Goal: Check status: Check status

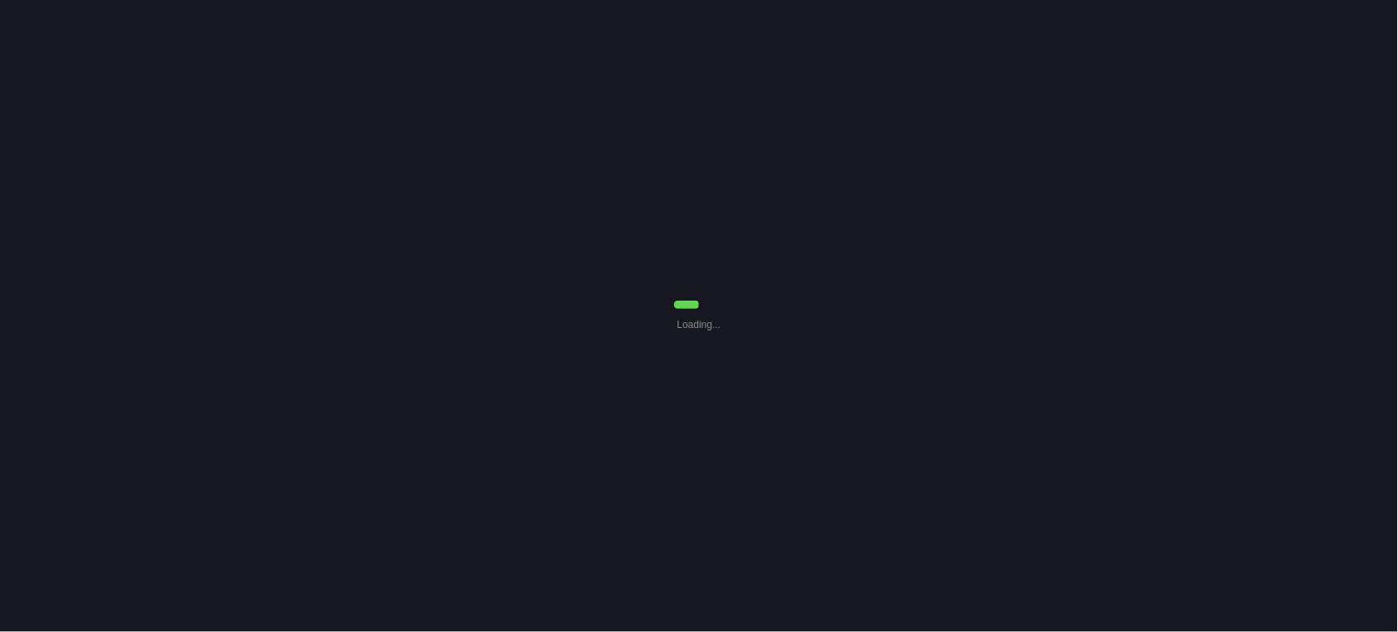
select select "Common Use"
select select "7"
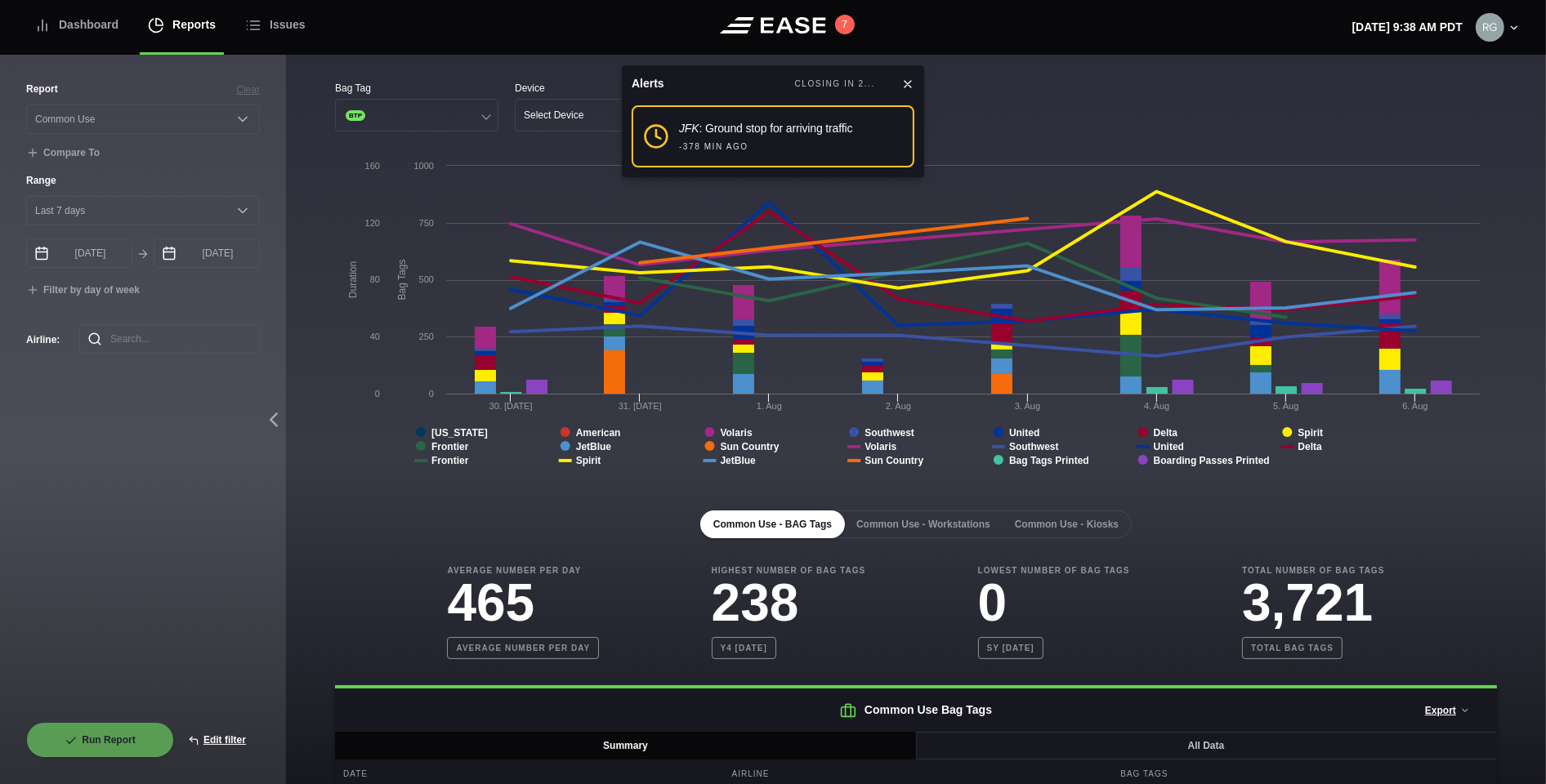
click at [908, 86] on icon at bounding box center [908, 84] width 13 height 13
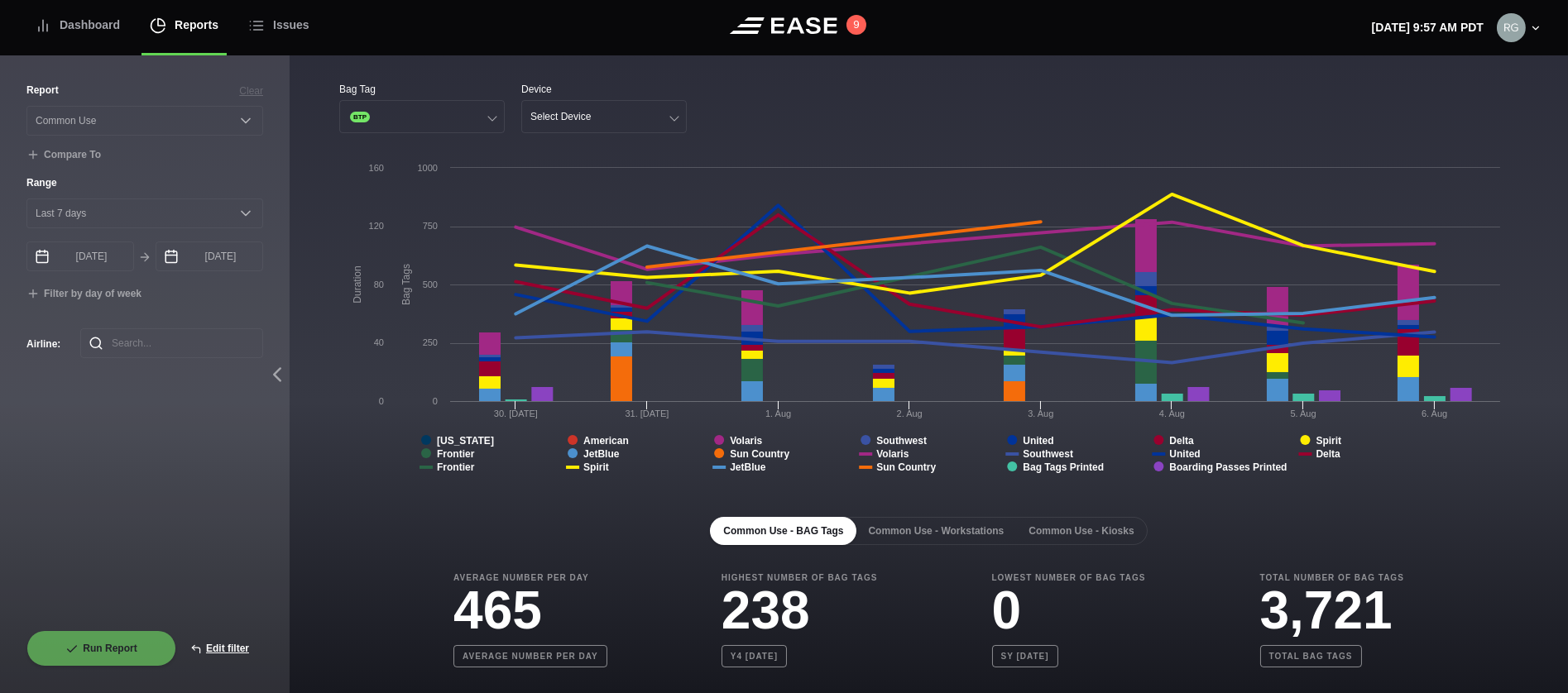
click at [304, 349] on div "Bag Tag BTP Device Select Device Created with Highcharts 8.2.2 Bag Tags Duratio…" at bounding box center [929, 594] width 1278 height 1079
